Goal: Task Accomplishment & Management: Manage account settings

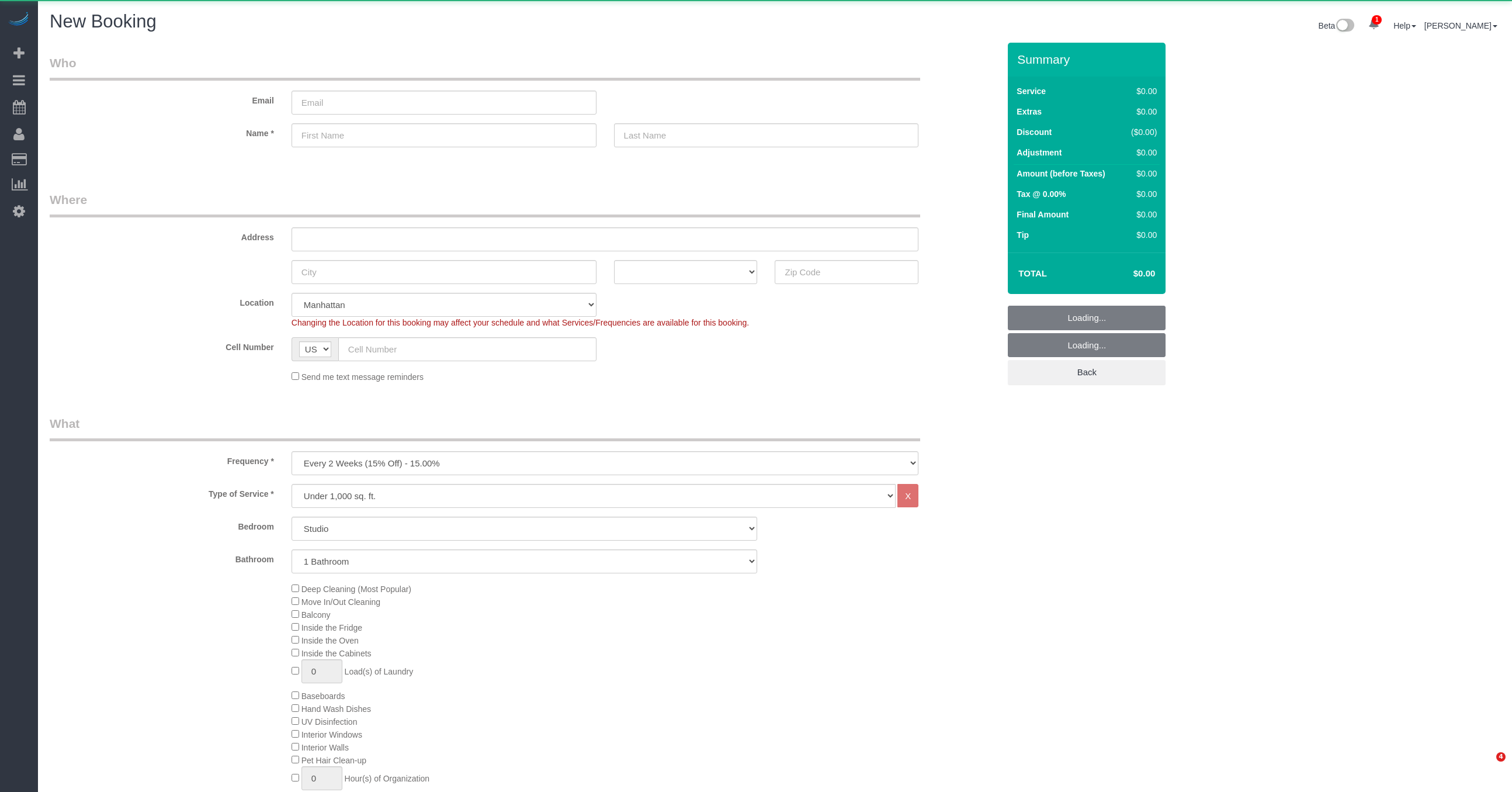
select select "number:89"
select select "number:90"
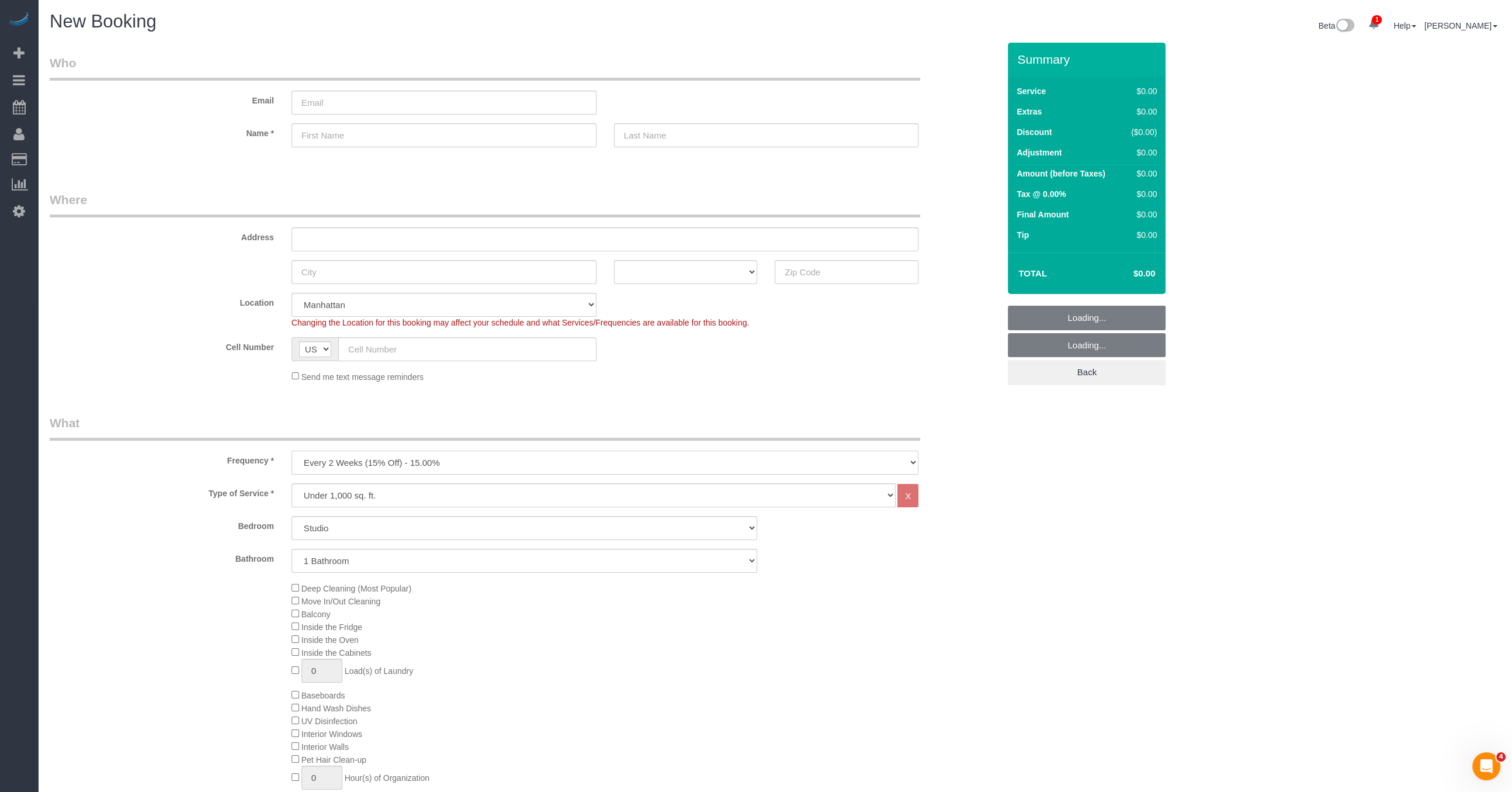
click at [390, 451] on select "One Time Weekly (20% Off) - 20.00% Every 2 Weeks (15% Off) - 15.00% Every 4 Wee…" at bounding box center [605, 462] width 627 height 24
click at [395, 427] on legend "What" at bounding box center [485, 427] width 870 height 26
click at [382, 458] on select "One Time Weekly (20% Off) - 20.00% Every 2 Weeks (15% Off) - 15.00% Every 4 Wee…" at bounding box center [605, 462] width 627 height 24
select select "object:1599"
click at [291, 451] on select "One Time Weekly (20% Off) - 20.00% Every 2 Weeks (15% Off) - 15.00% Every 4 Wee…" at bounding box center [605, 462] width 627 height 24
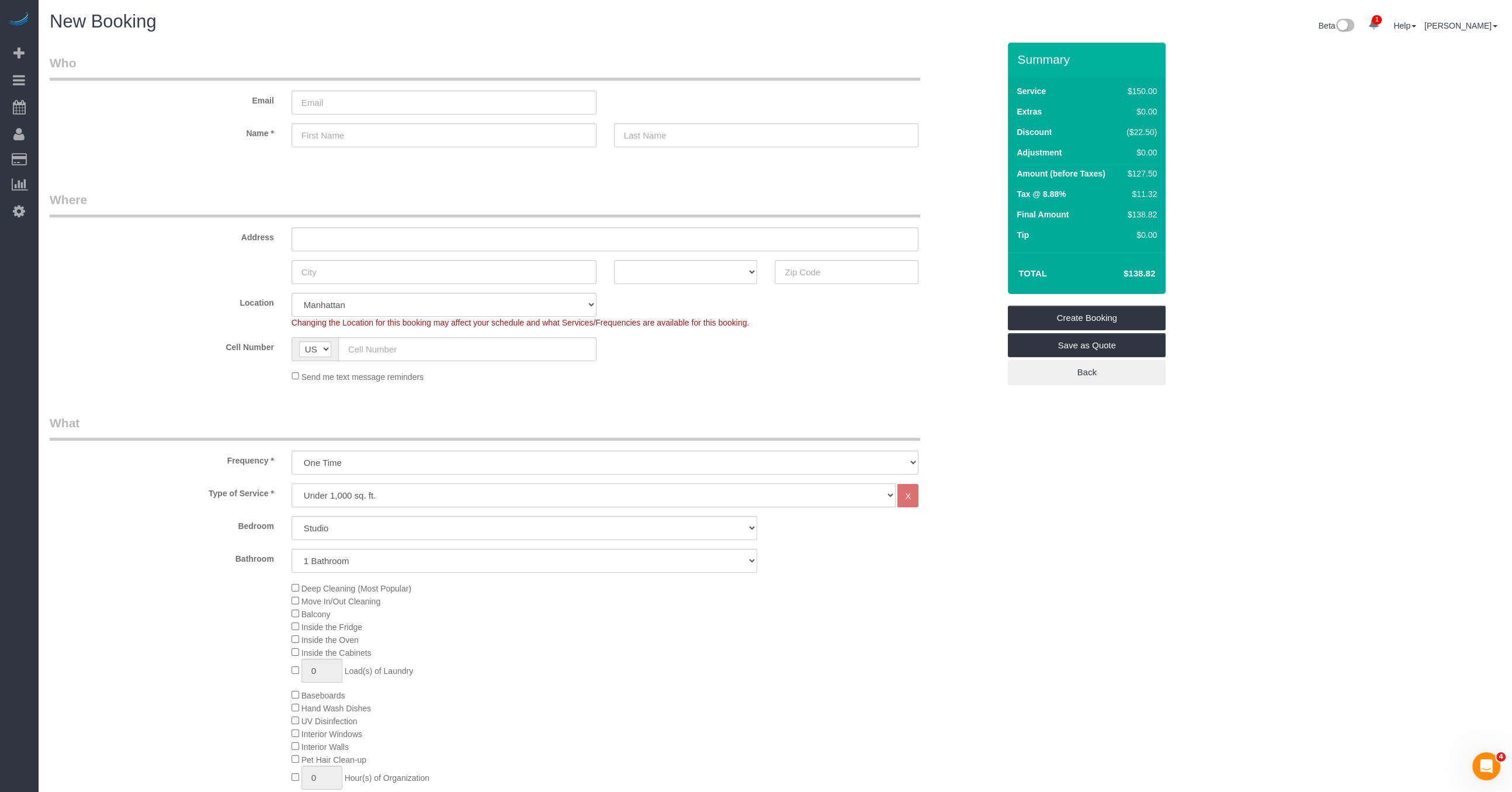
click at [364, 494] on select "Under 1,000 sq. ft. 1,001 - 1,500 sq. ft. 1,500+ sq. ft. Custom Cleaning Office…" at bounding box center [593, 495] width 604 height 24
click at [400, 530] on select "Studio 1 Bedroom 2 Bedrooms 3 Bedrooms" at bounding box center [525, 528] width 466 height 24
select select "3"
click at [291, 516] on select "Studio 1 Bedroom 2 Bedrooms 3 Bedrooms" at bounding box center [525, 528] width 466 height 24
click at [458, 566] on select "1 Bathroom 2 Bathrooms" at bounding box center [525, 561] width 466 height 24
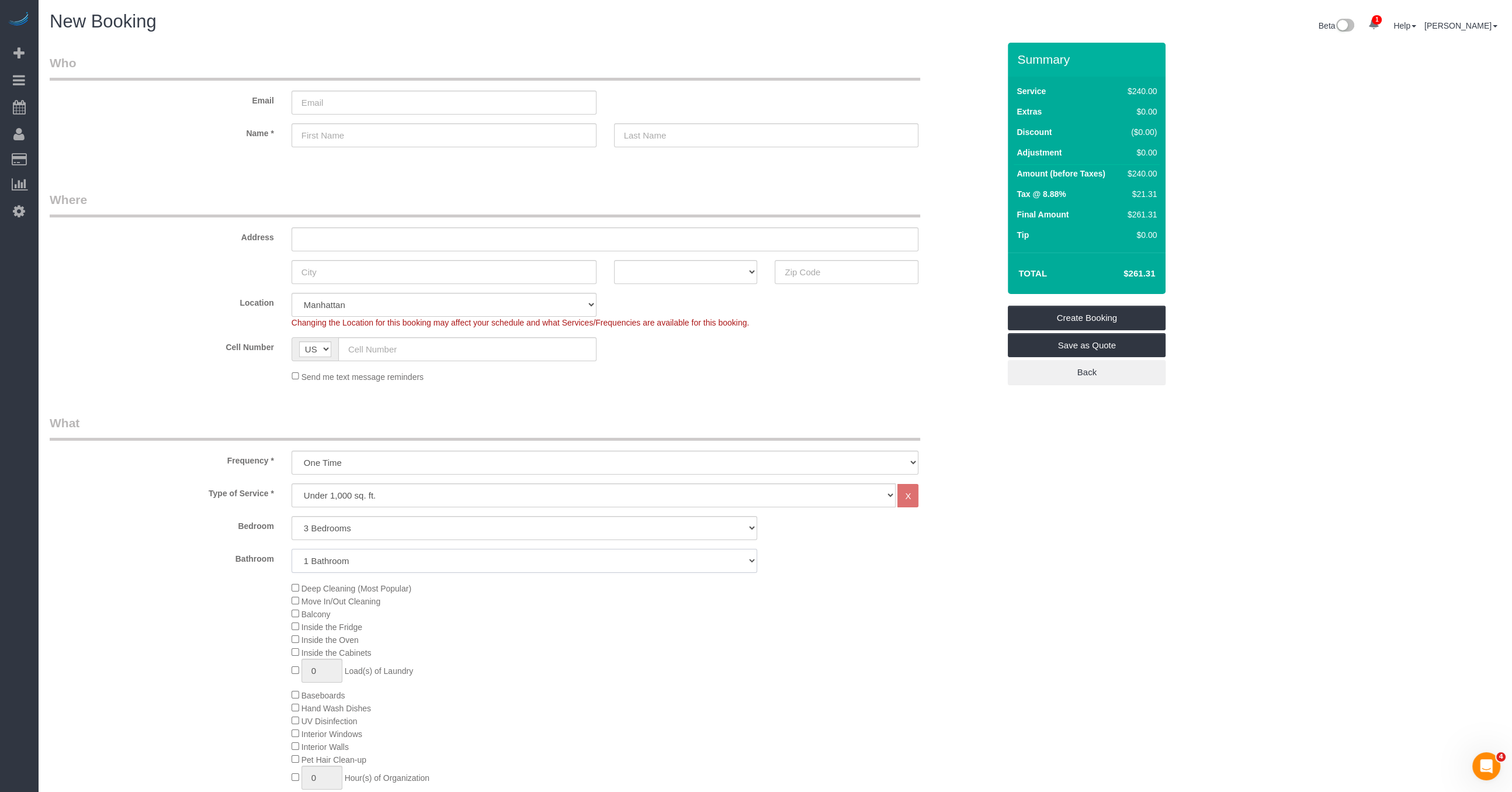
select select "2"
click at [291, 549] on select "1 Bathroom 2 Bathrooms" at bounding box center [525, 561] width 466 height 24
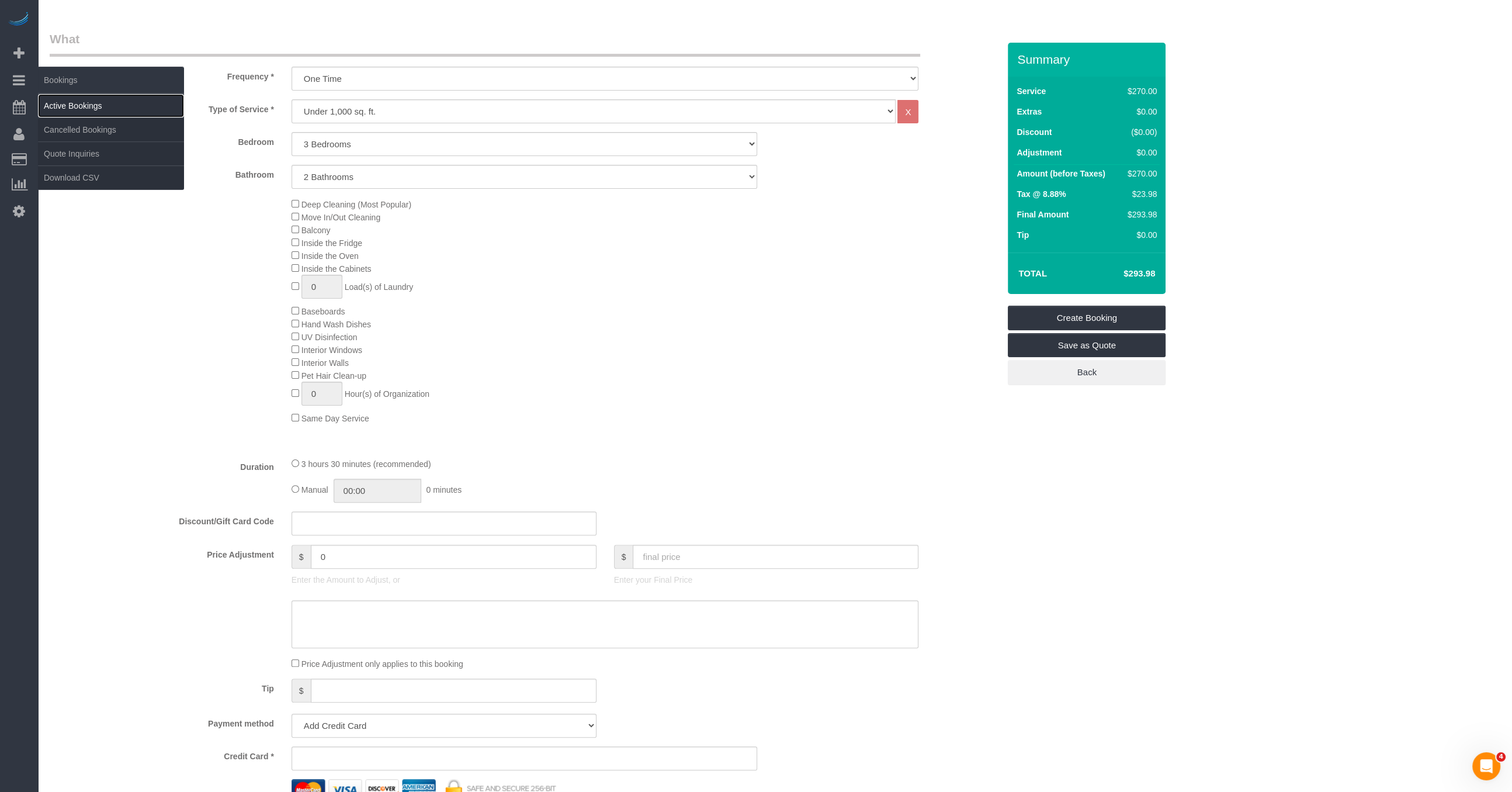
click at [129, 103] on link "Active Bookings" at bounding box center [111, 106] width 146 height 23
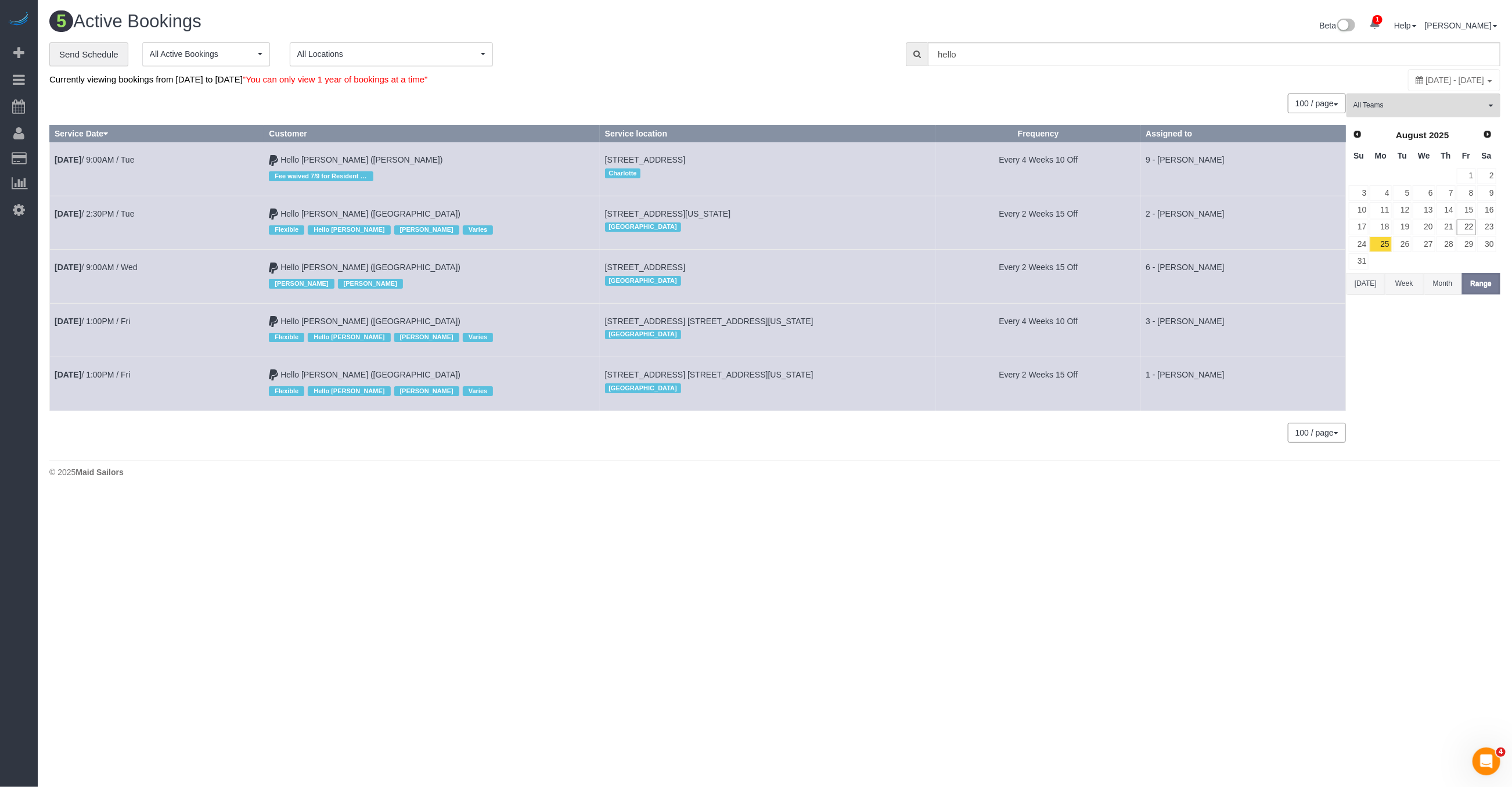
click at [443, 56] on span "All Locations" at bounding box center [387, 54] width 181 height 12
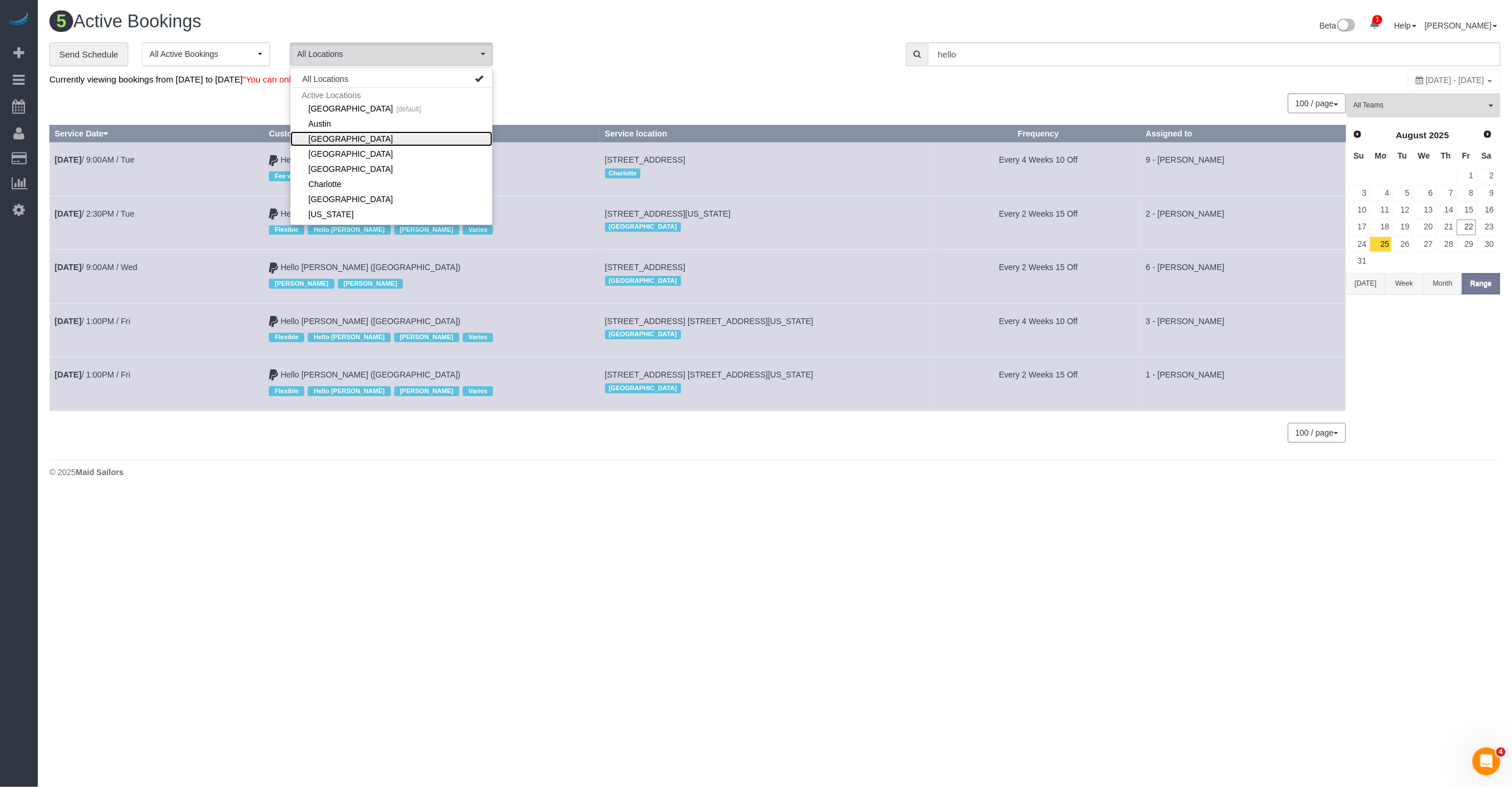
click at [345, 134] on link "[GEOGRAPHIC_DATA]" at bounding box center [391, 138] width 202 height 15
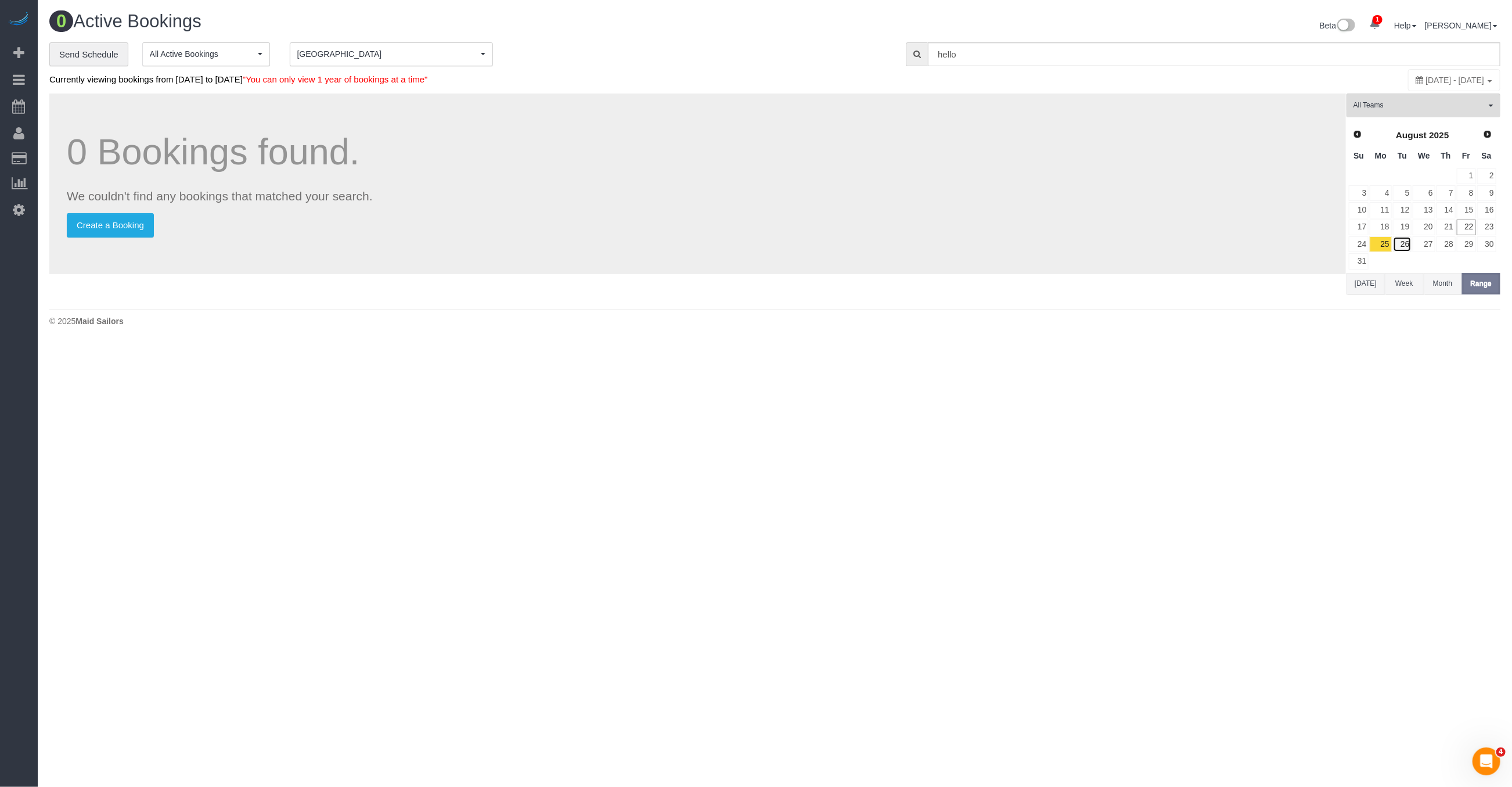
click at [1404, 245] on link "26" at bounding box center [1402, 244] width 19 height 16
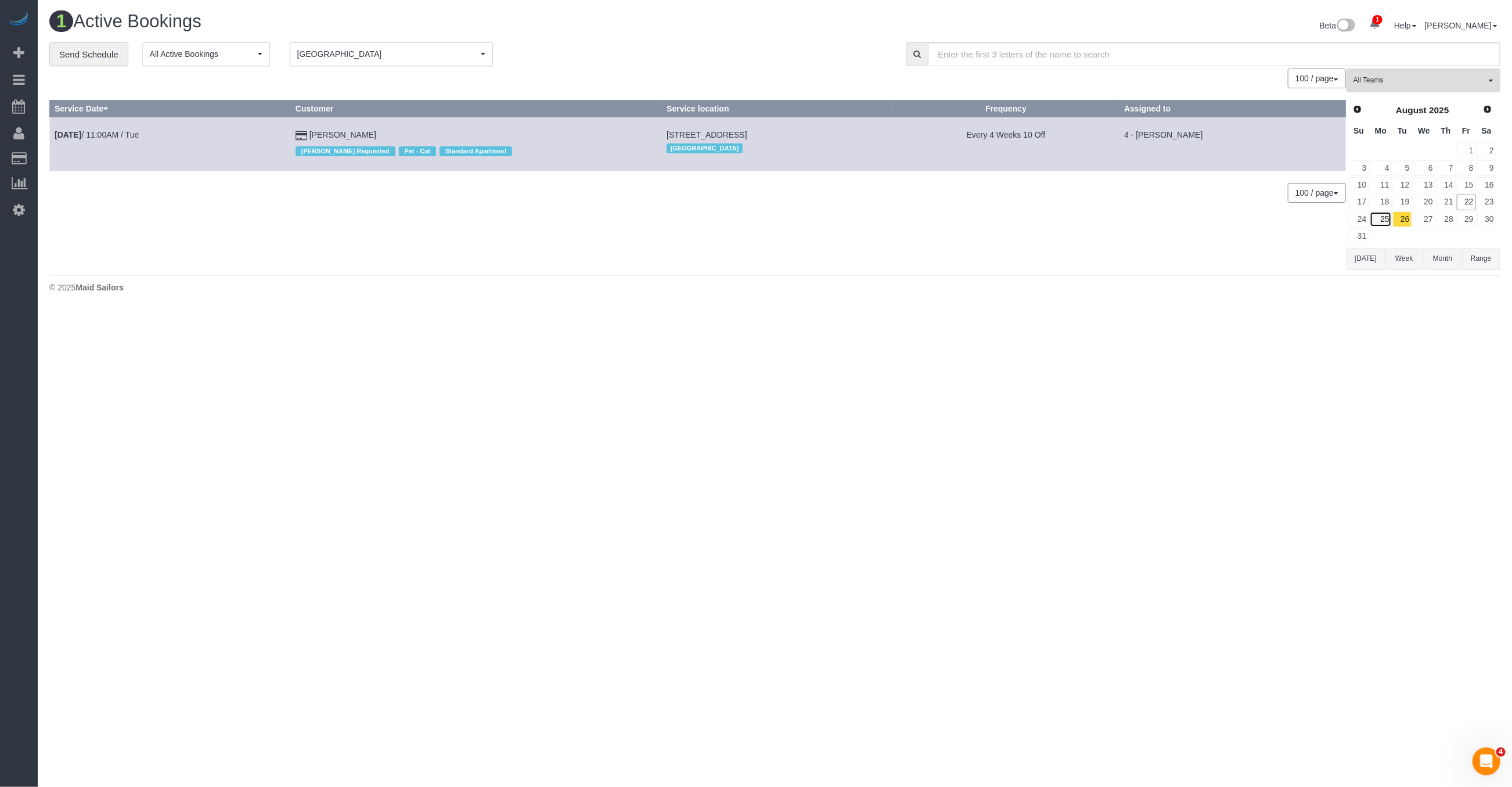
click at [1391, 220] on link "25" at bounding box center [1380, 220] width 21 height 16
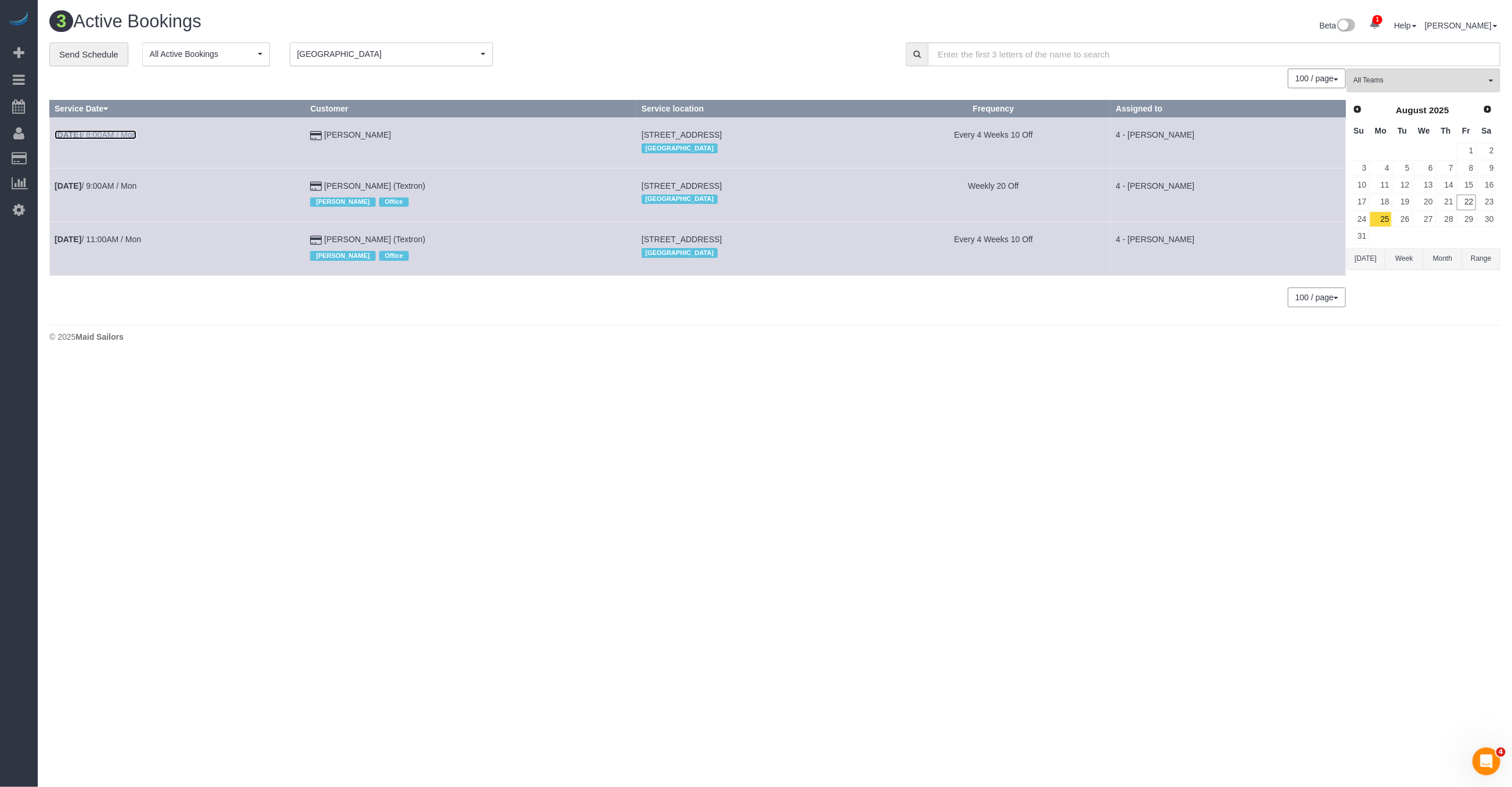
click at [114, 134] on link "[DATE] 8:00AM / Mon" at bounding box center [95, 134] width 82 height 9
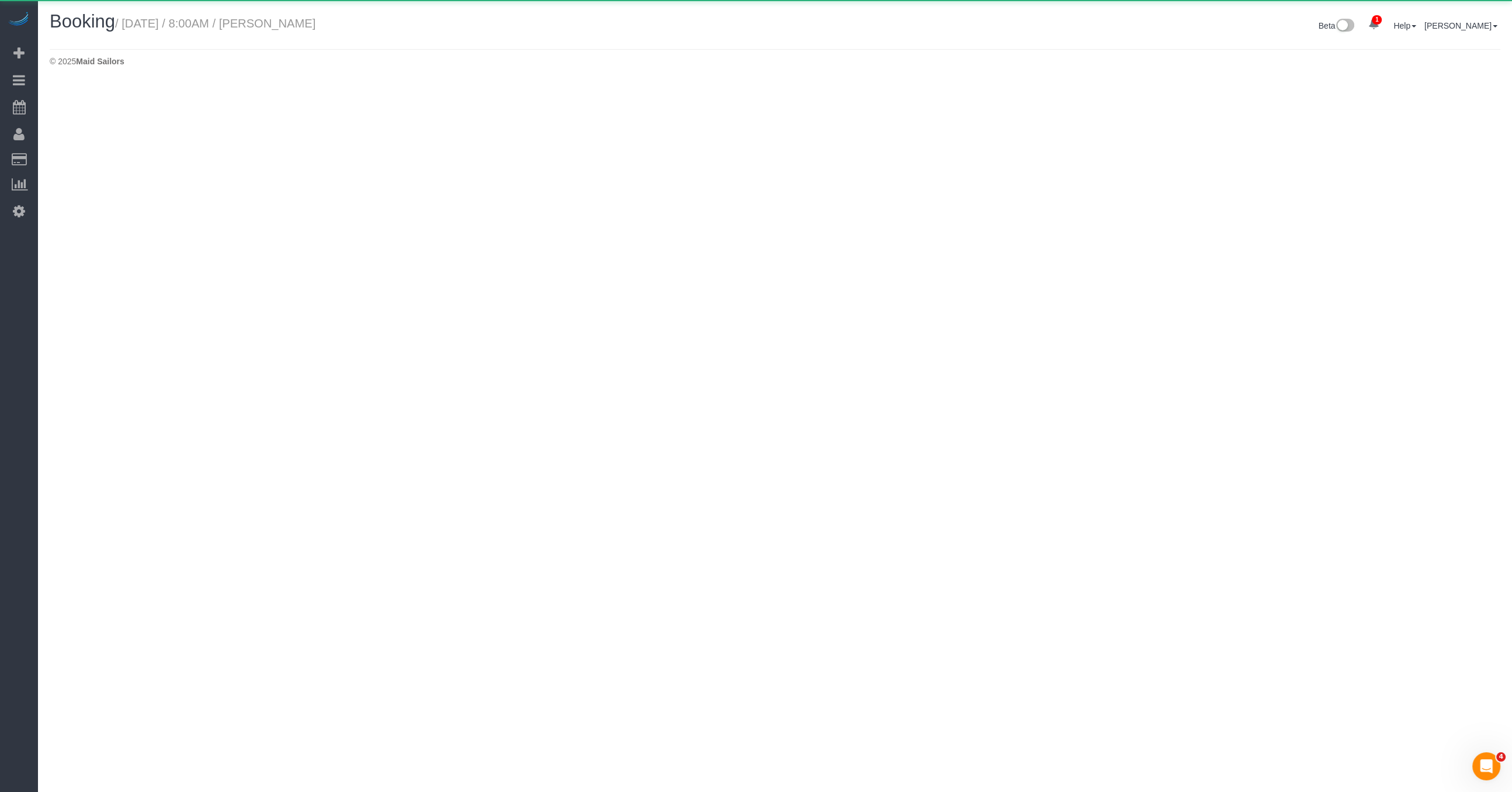
select select "MA"
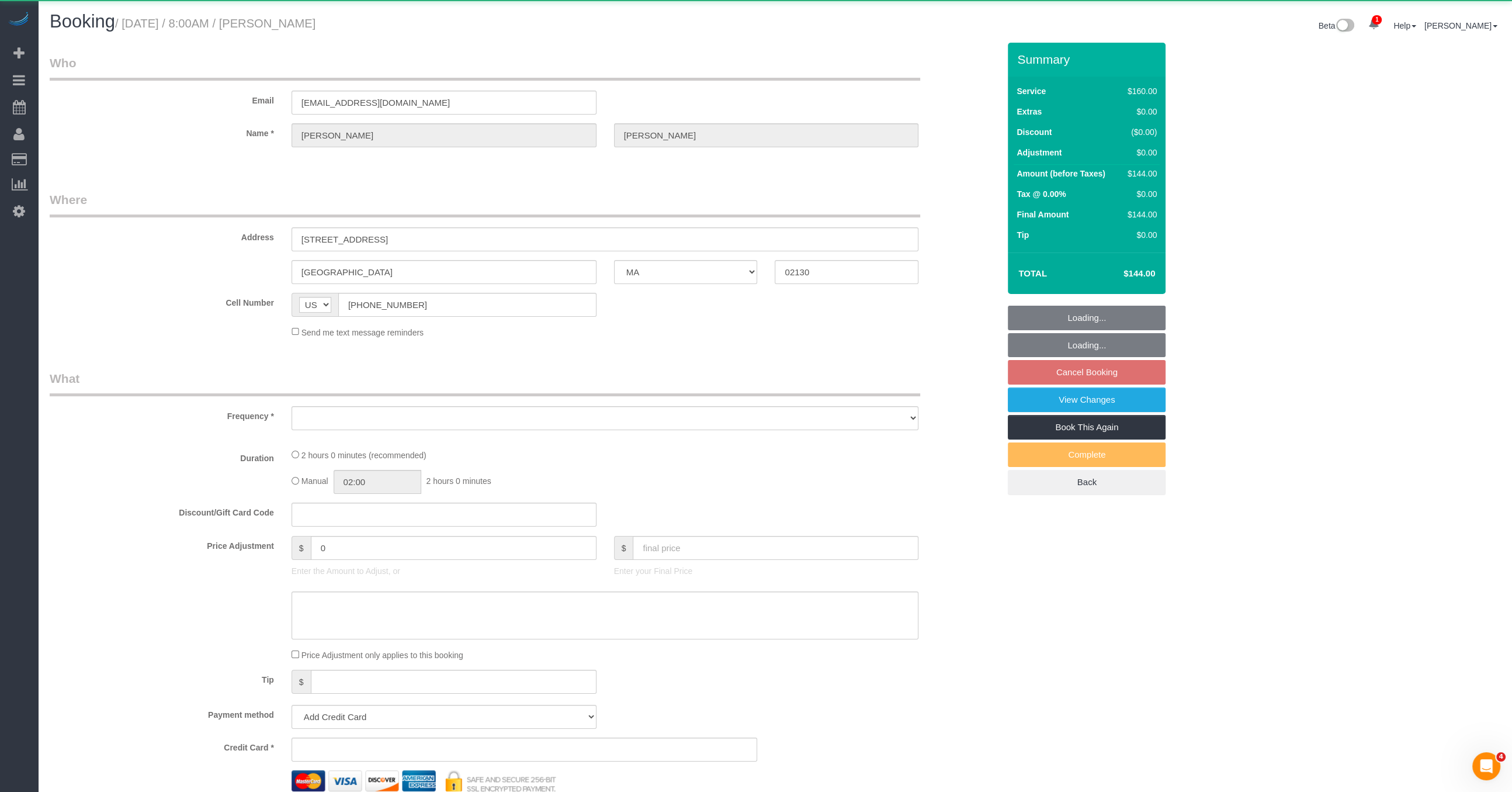
select select "object:2444"
select select "spot1"
select select "number:89"
select select "number:90"
select select "number:15"
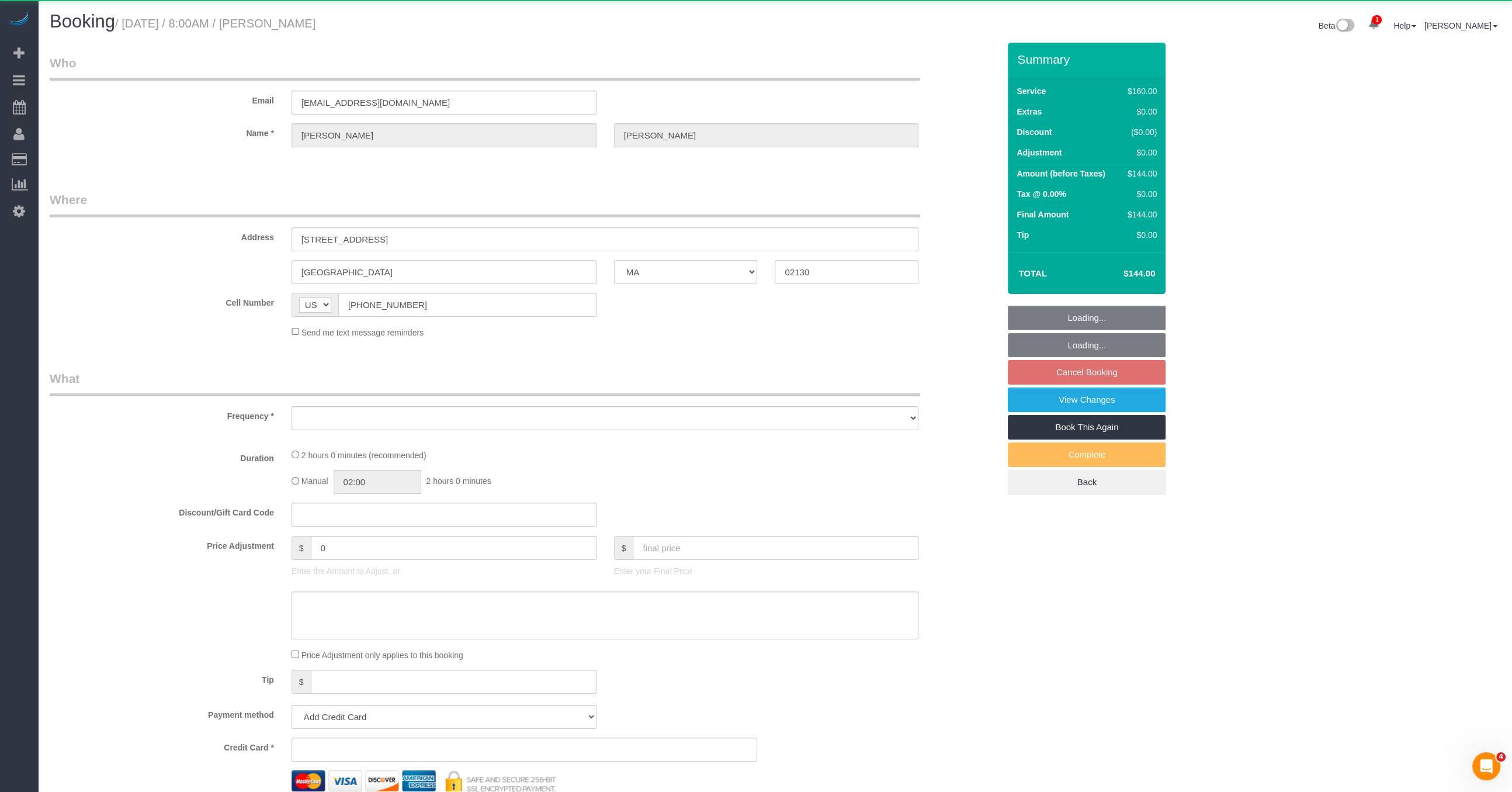
select select "number:5"
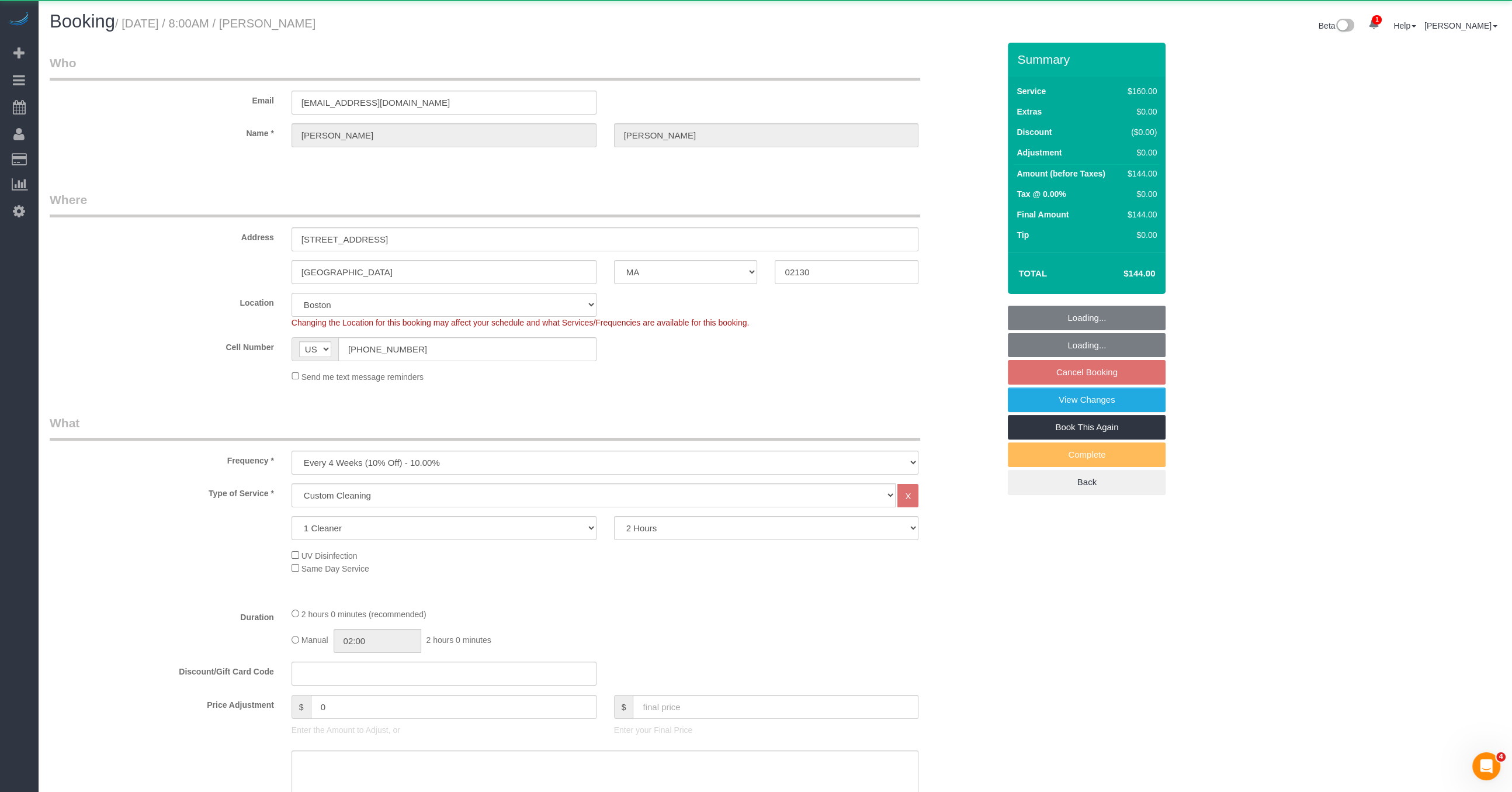
select select "object:2782"
select select
select select "string:stripe-pm_1RJeMl4VGloSiKo7i1YJXtOp"
select select "spot61"
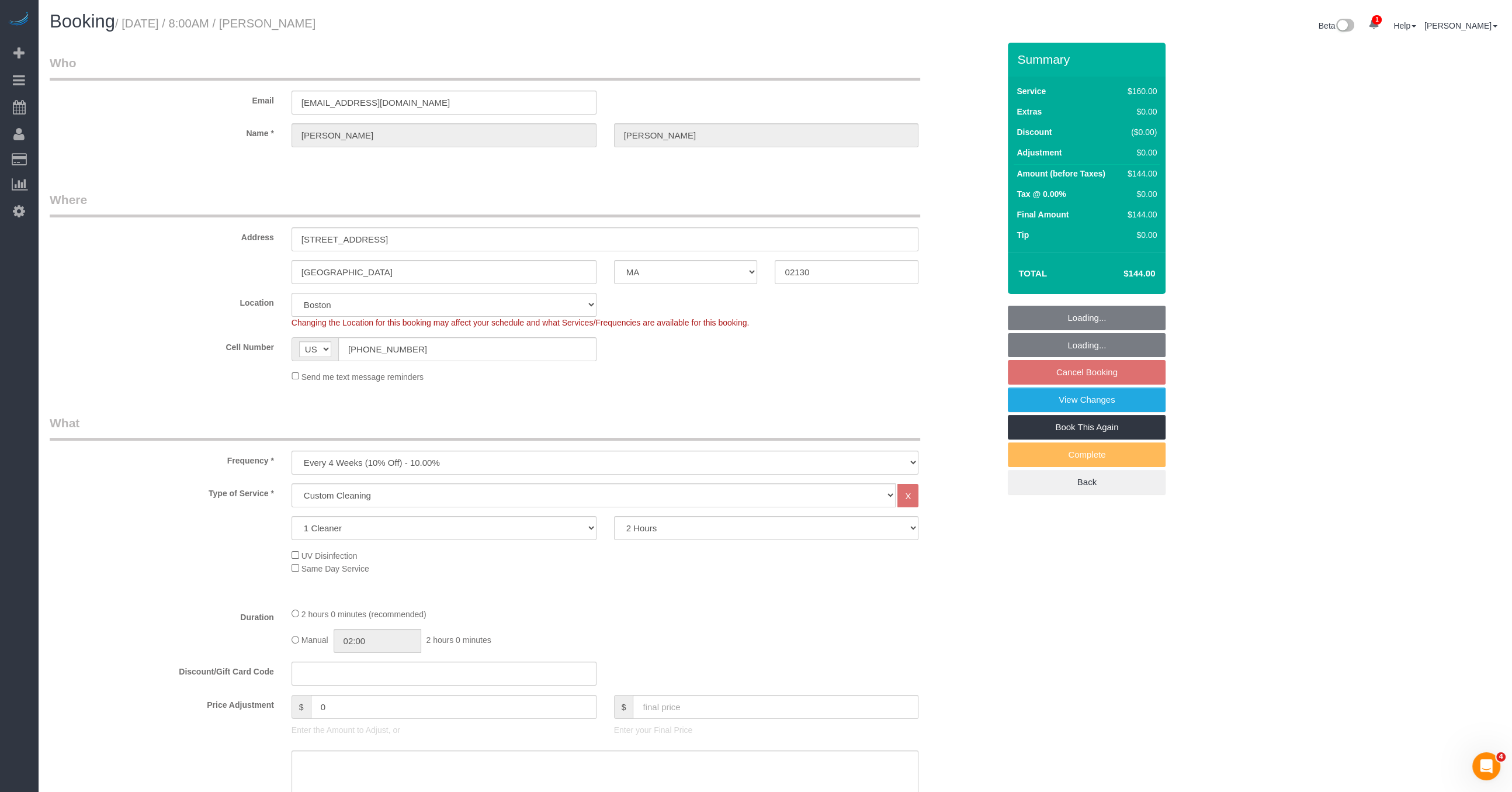
drag, startPoint x: 132, startPoint y: 24, endPoint x: 352, endPoint y: 28, distance: 220.0
click at [352, 28] on h1 "Booking / [DATE] / 8:00AM / [PERSON_NAME]" at bounding box center [408, 21] width 717 height 20
copy small "[DATE] / 8:00AM / [PERSON_NAME]"
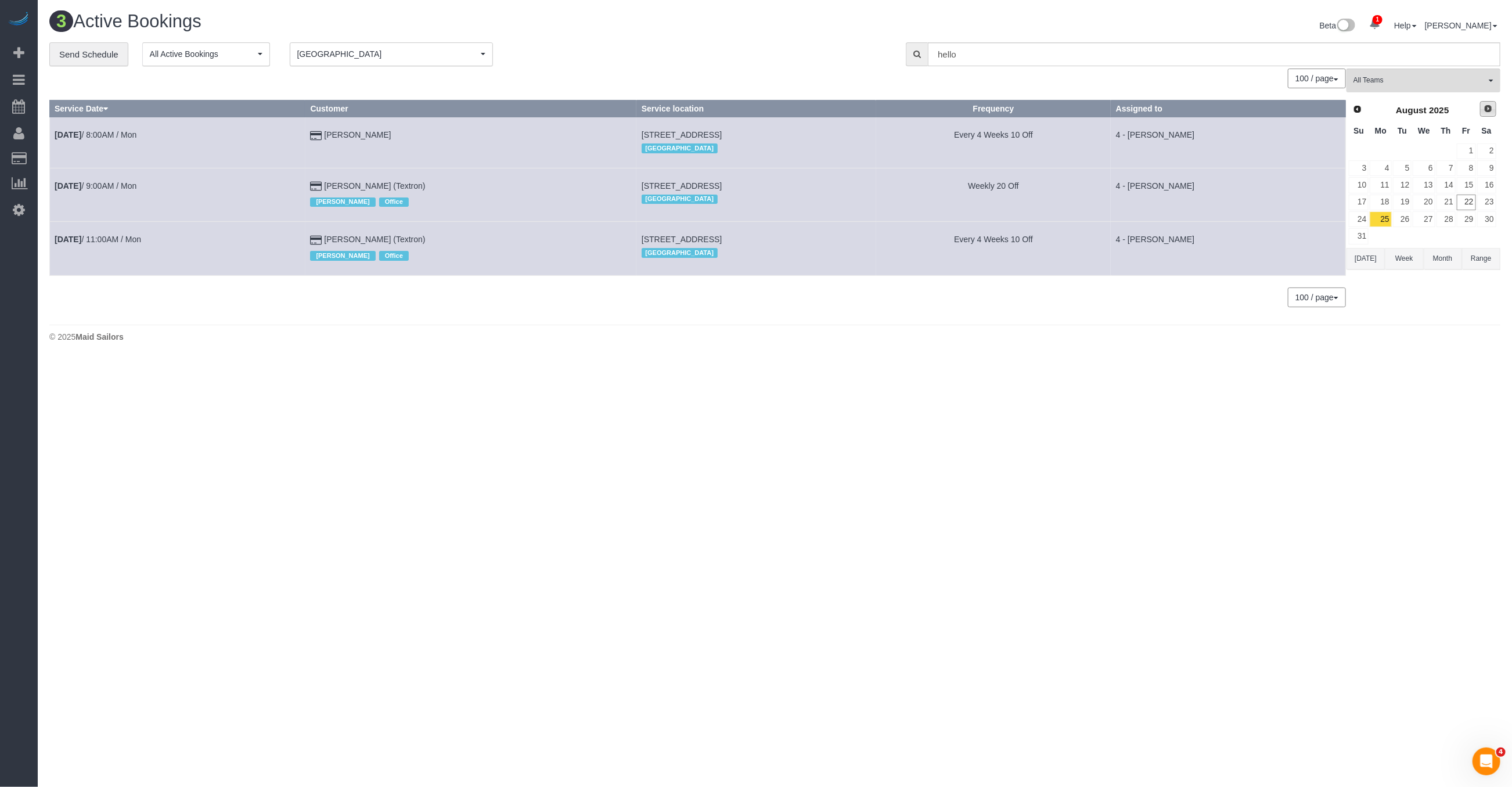
click at [1488, 107] on span "Next" at bounding box center [1488, 108] width 9 height 9
click at [1393, 162] on td "9" at bounding box center [1402, 168] width 20 height 17
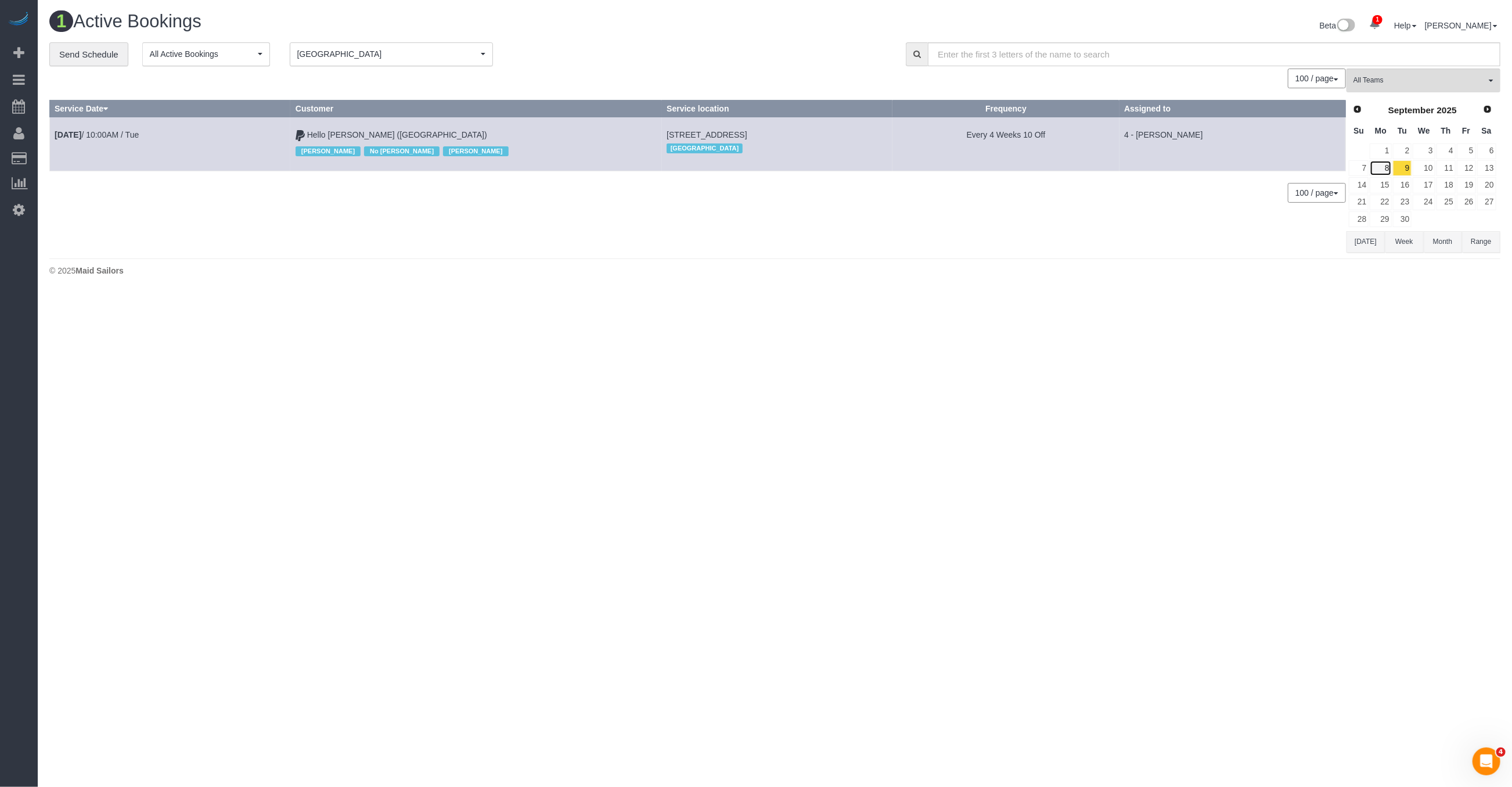
click at [1384, 168] on link "8" at bounding box center [1380, 168] width 21 height 16
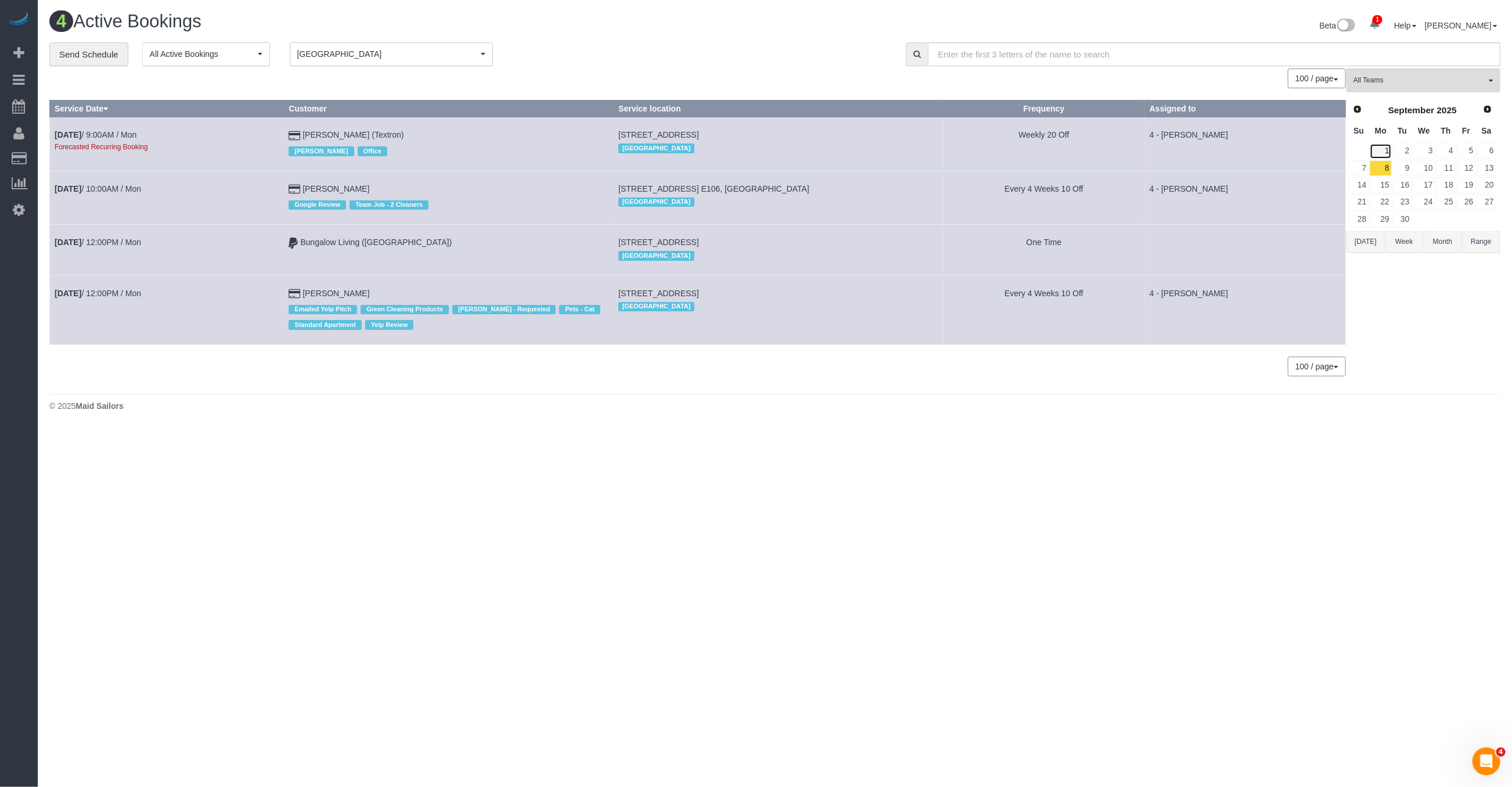
click at [1384, 150] on link "1" at bounding box center [1380, 151] width 21 height 16
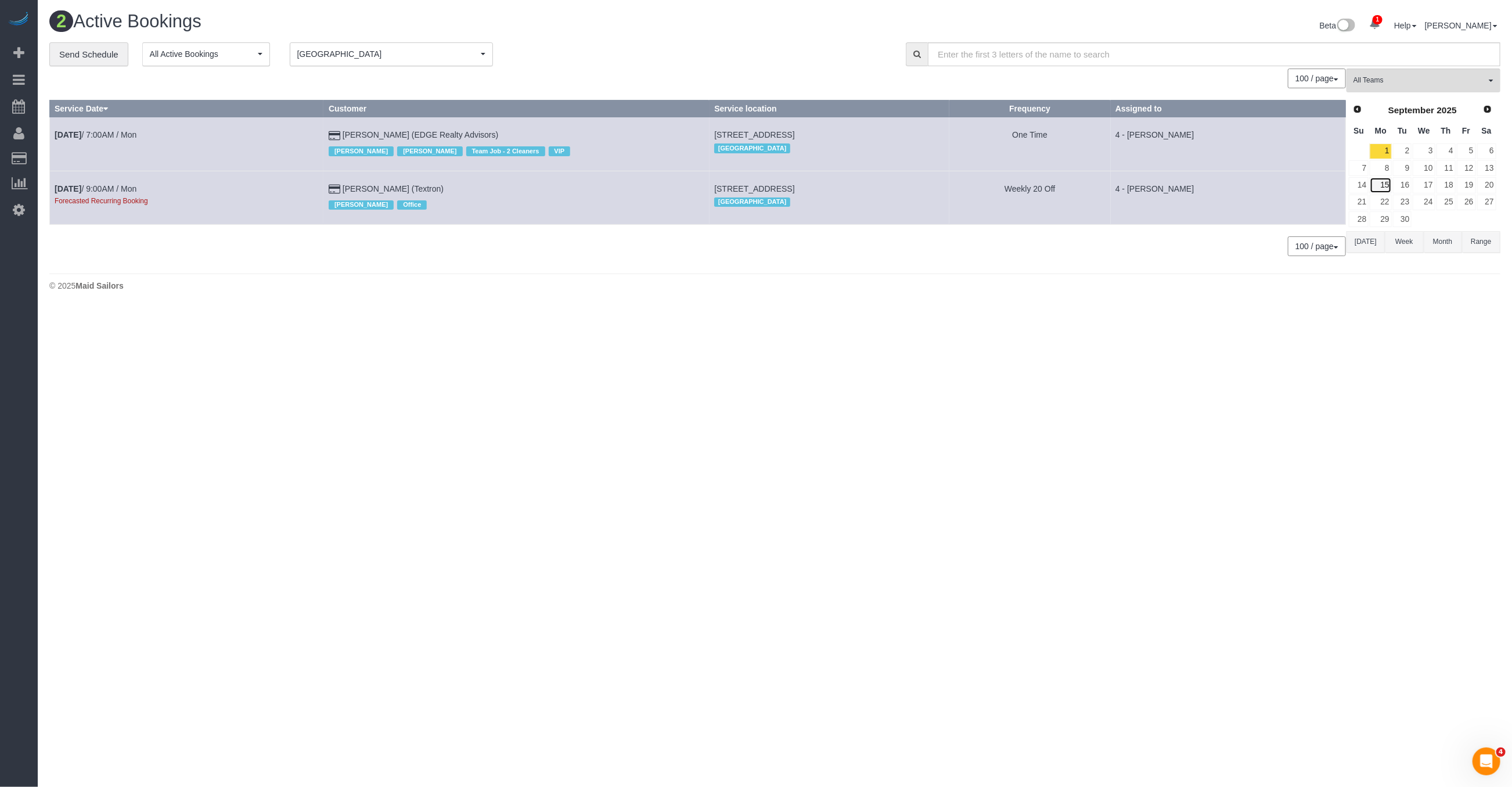
click at [1389, 177] on link "15" at bounding box center [1380, 185] width 21 height 16
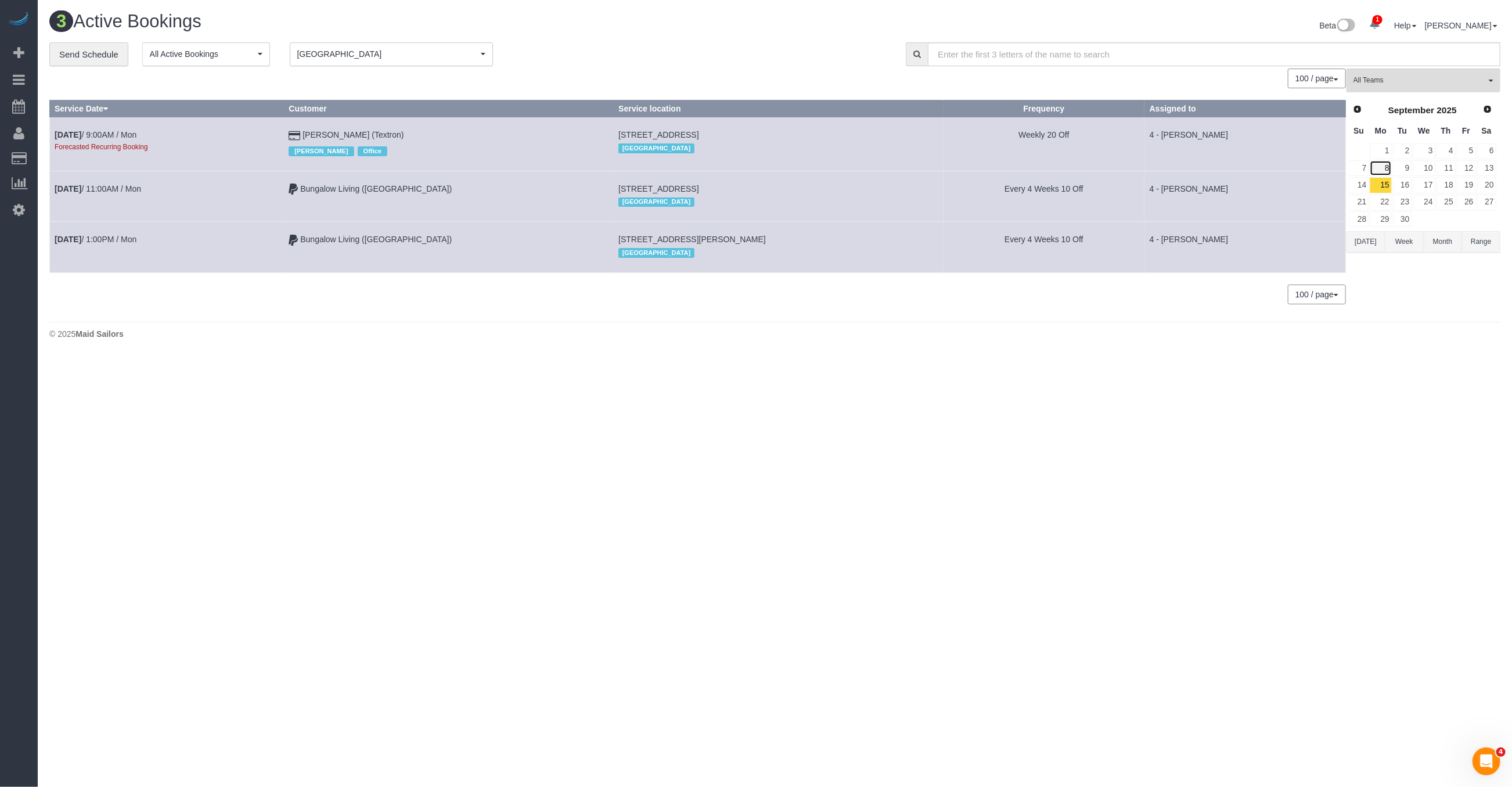
click at [1388, 164] on link "8" at bounding box center [1380, 168] width 21 height 16
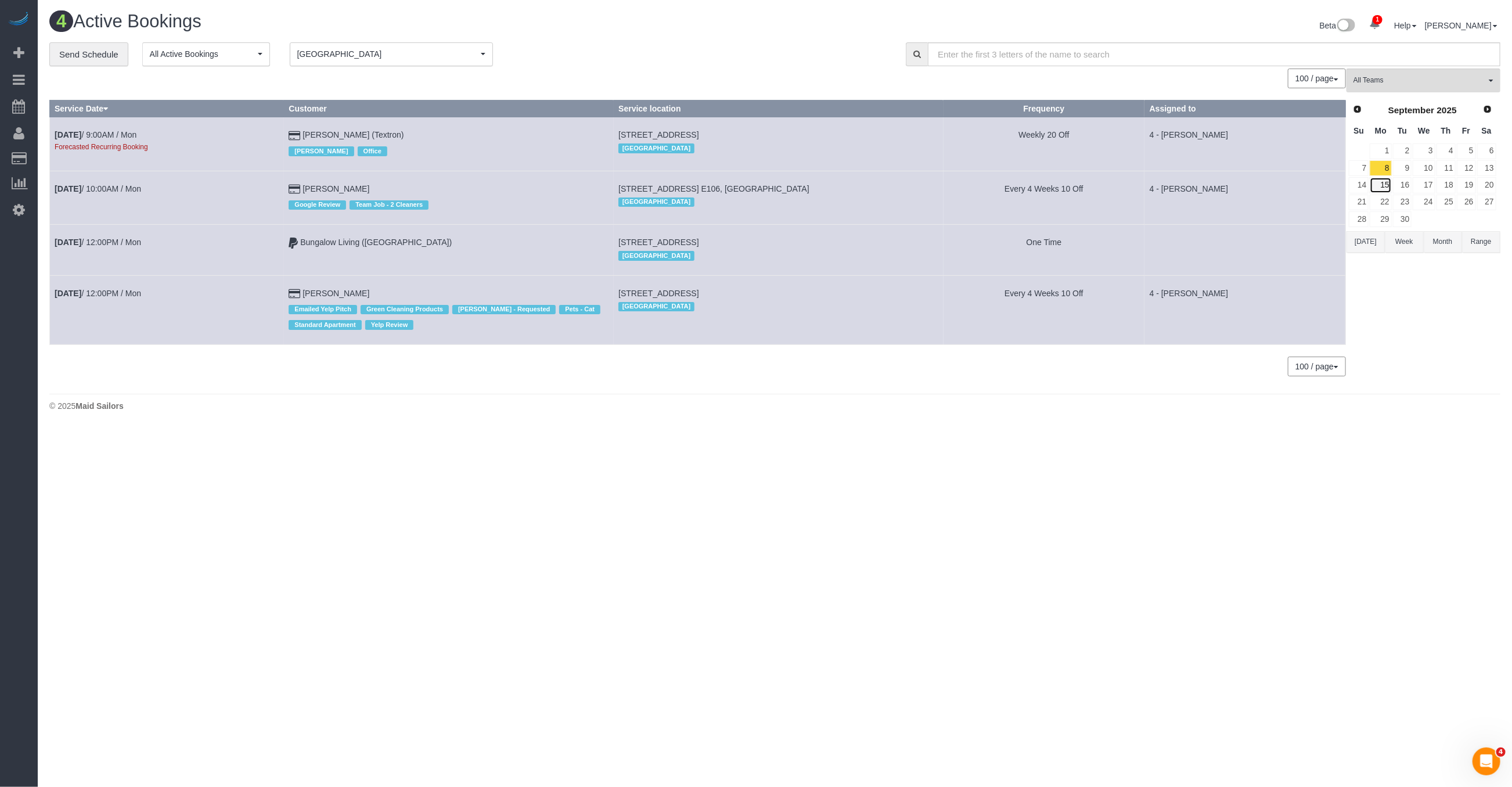
click at [1386, 190] on link "15" at bounding box center [1380, 185] width 21 height 16
click at [1389, 201] on link "22" at bounding box center [1380, 203] width 21 height 16
click at [1356, 104] on span "Prev" at bounding box center [1356, 108] width 9 height 9
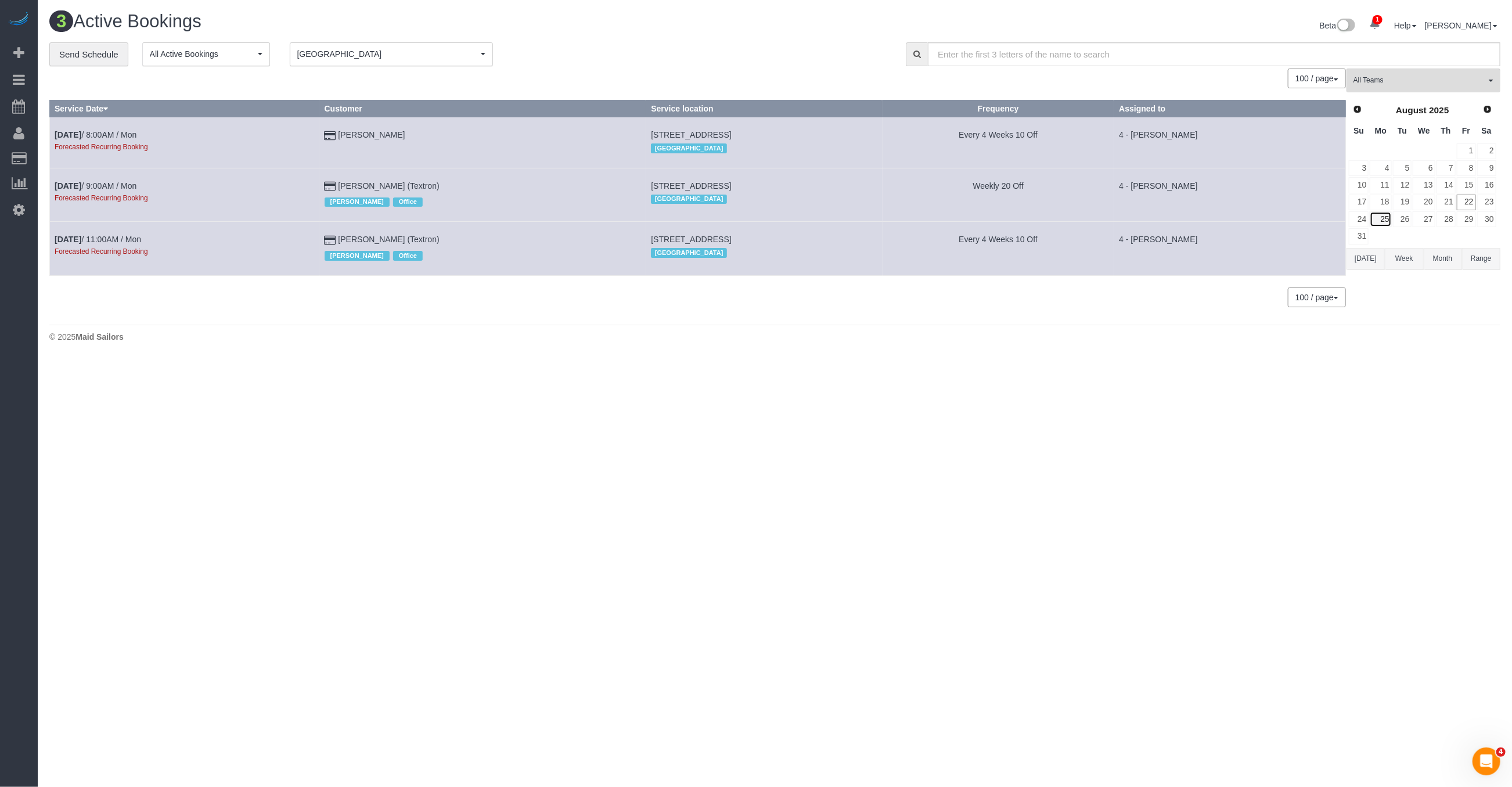
click at [1385, 218] on link "25" at bounding box center [1380, 220] width 21 height 16
click at [338, 135] on link "[PERSON_NAME]" at bounding box center [371, 134] width 66 height 9
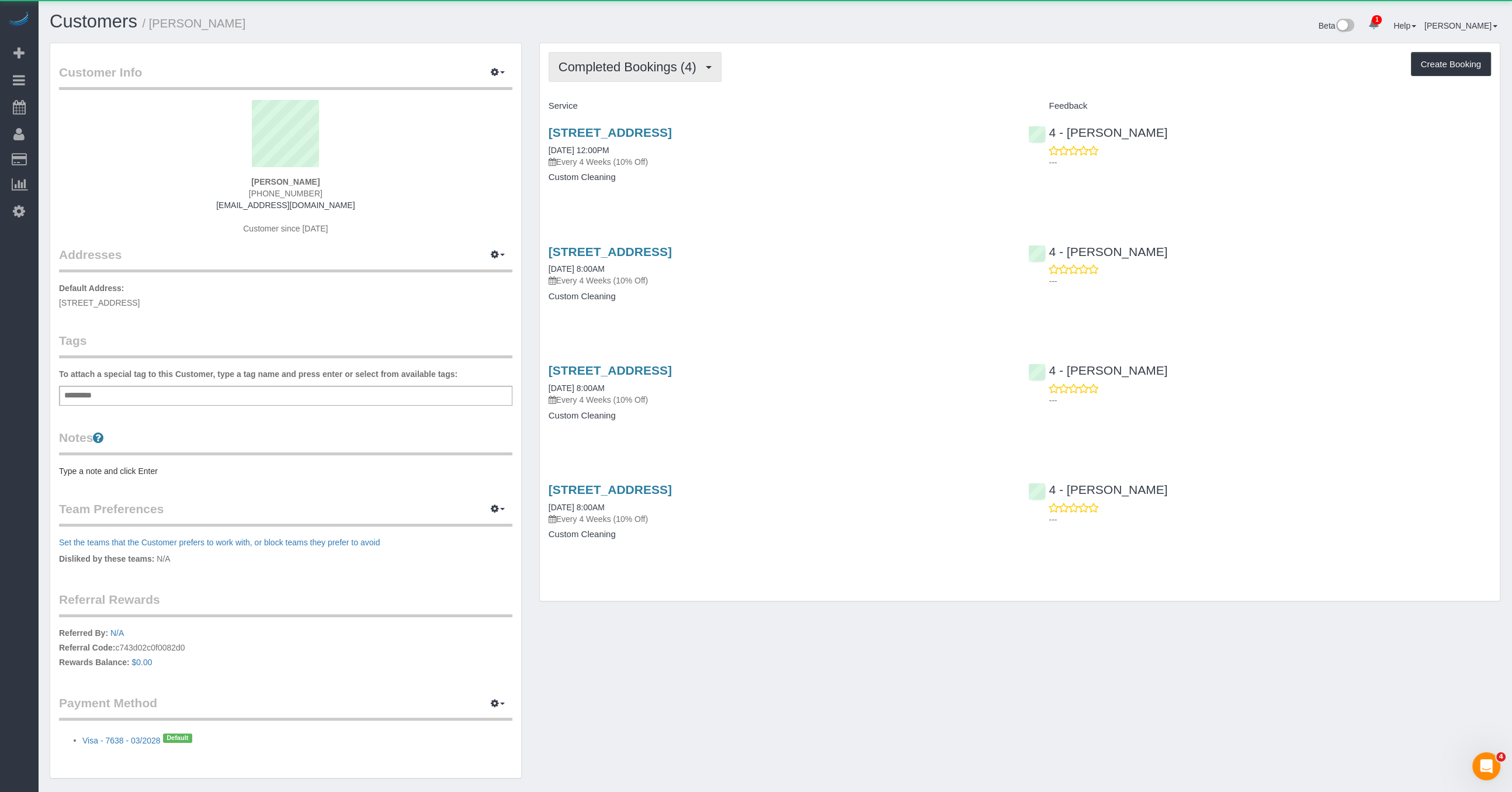
click at [651, 74] on button "Completed Bookings (4)" at bounding box center [635, 67] width 173 height 30
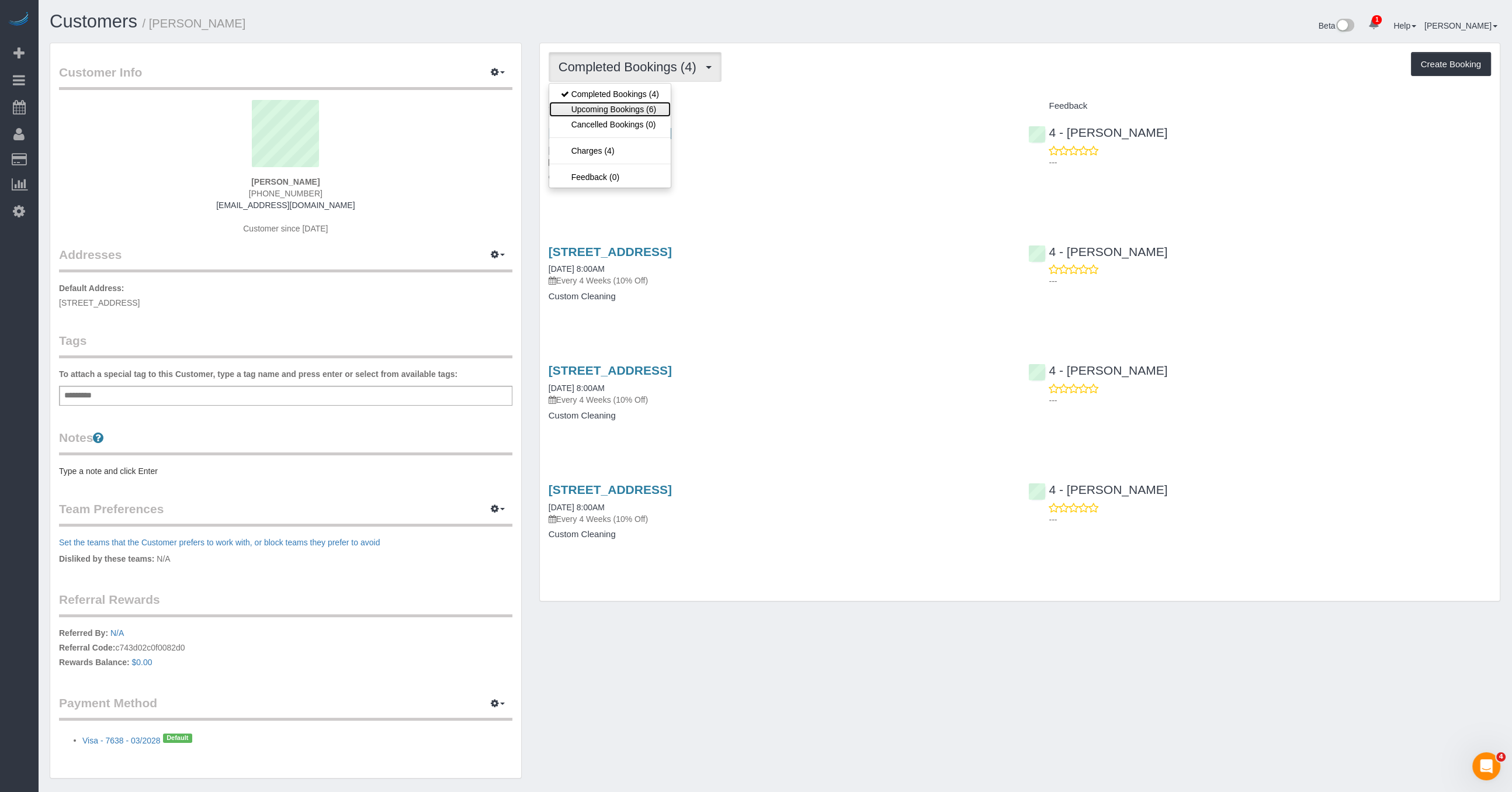
click at [636, 104] on link "Upcoming Bookings (6)" at bounding box center [610, 109] width 122 height 15
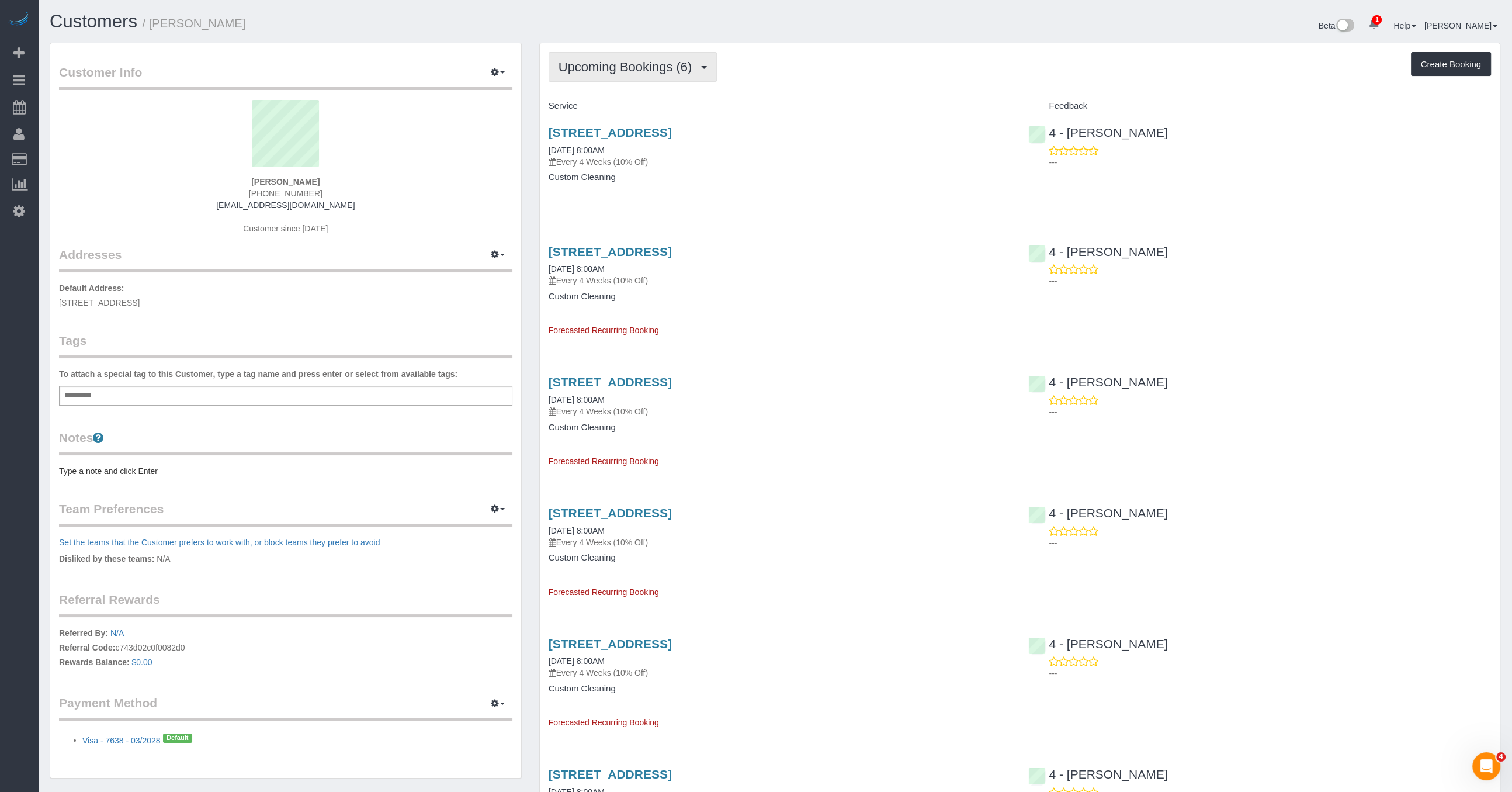
click at [704, 79] on button "Upcoming Bookings (6)" at bounding box center [633, 67] width 169 height 30
click at [912, 117] on div "[STREET_ADDRESS] [DATE] 8:00AM Every 4 Weeks (10% Off) Custom Cleaning" at bounding box center [780, 160] width 480 height 90
click at [672, 130] on link "[STREET_ADDRESS]" at bounding box center [610, 133] width 123 height 14
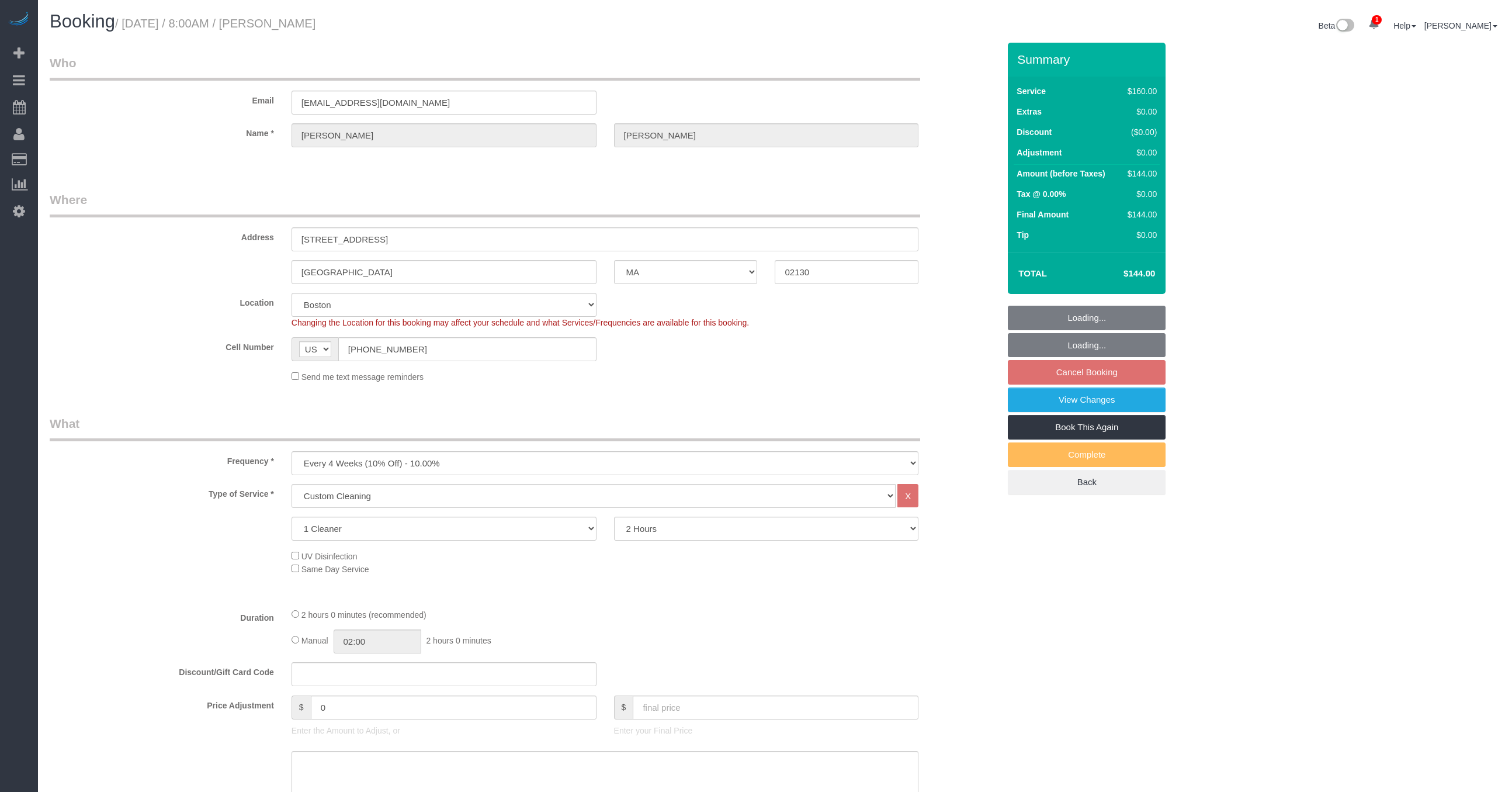
select select "MA"
select select "number:89"
select select "number:90"
select select "number:15"
select select "number:5"
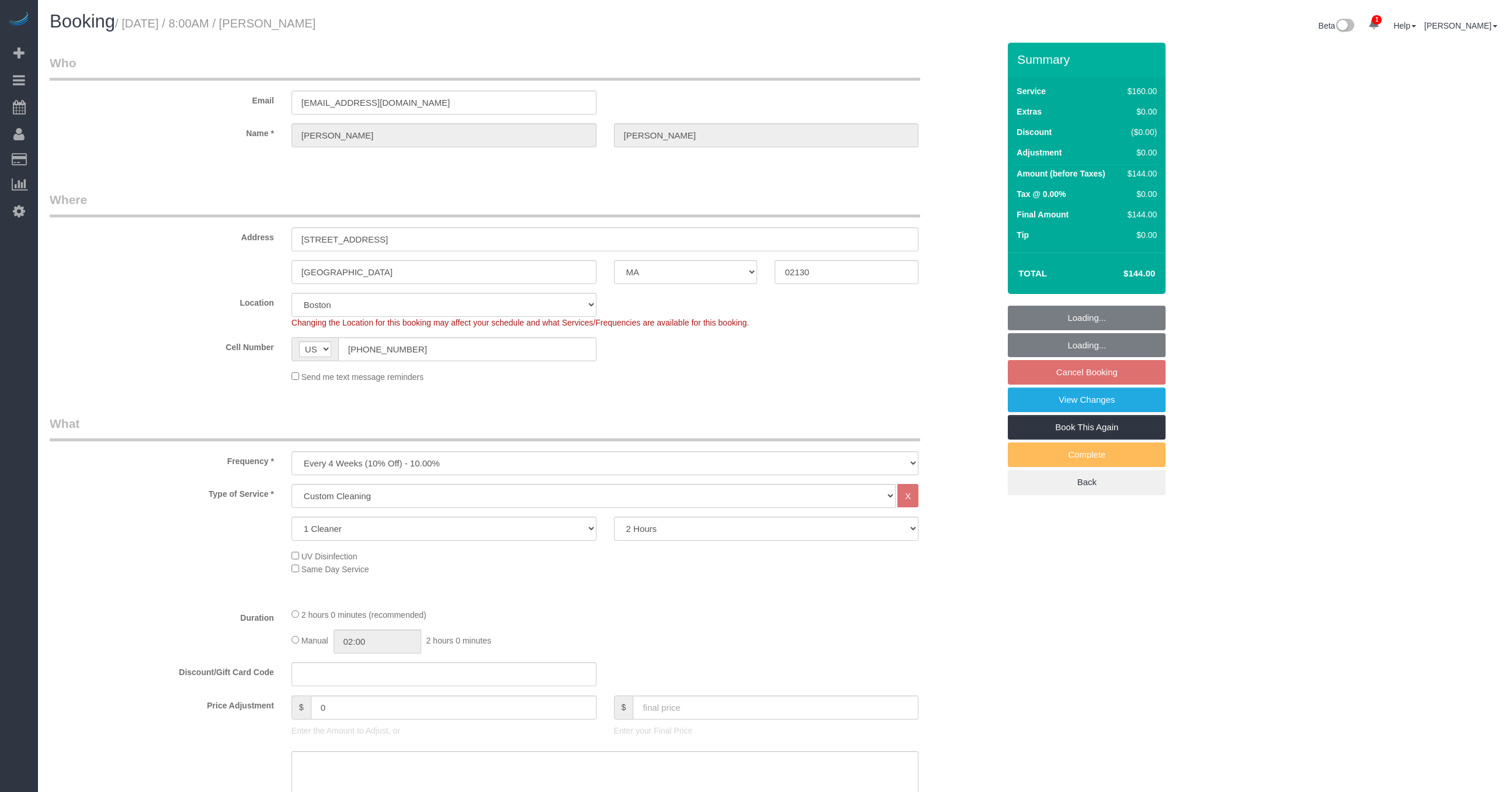
select select "spot61"
